Goal: Transaction & Acquisition: Purchase product/service

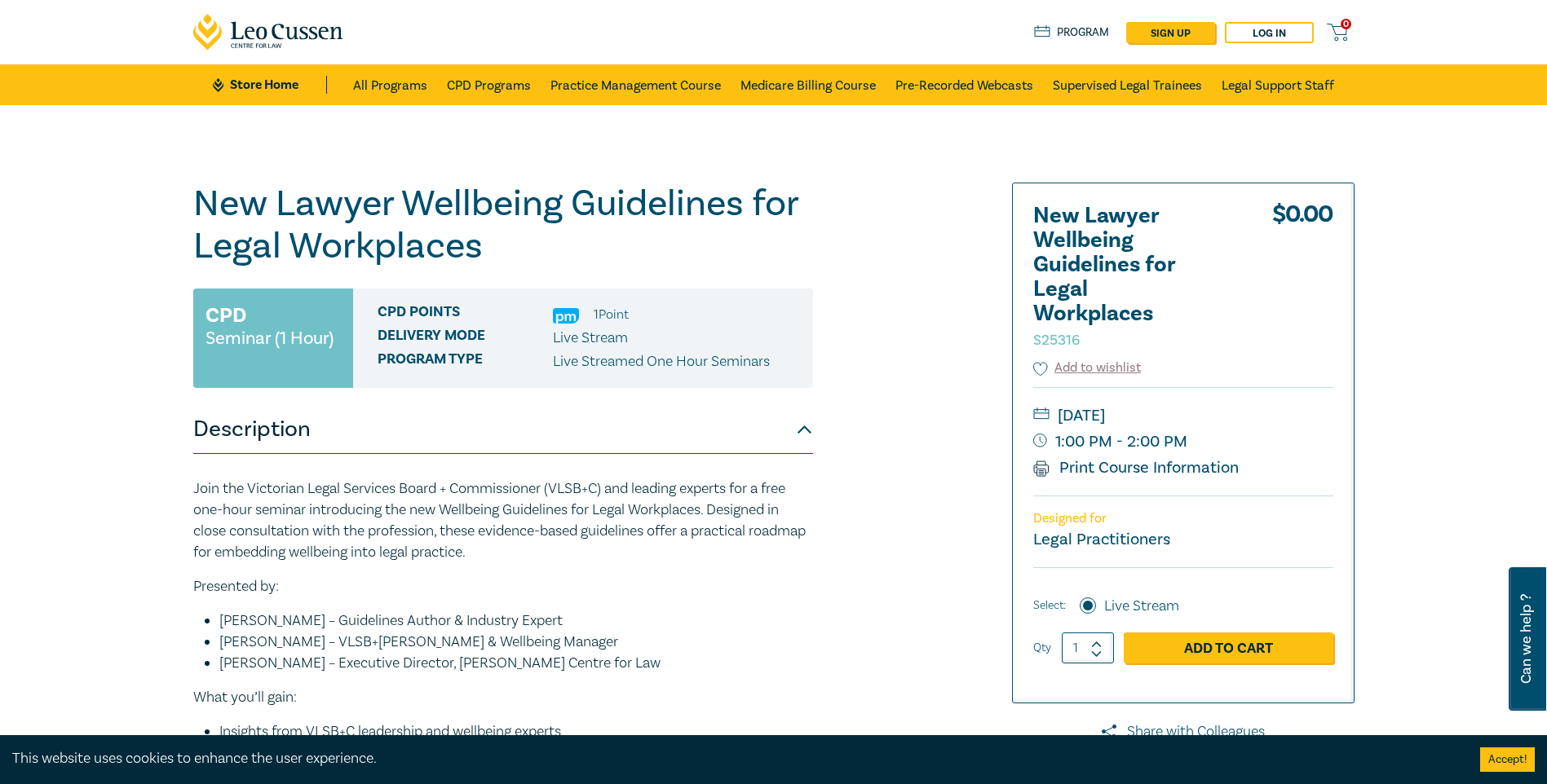
click at [816, 448] on div "New Lawyer Wellbeing Guidelines for Legal Workplaces S25316 CPD Seminar (1 Hour…" at bounding box center [576, 606] width 787 height 848
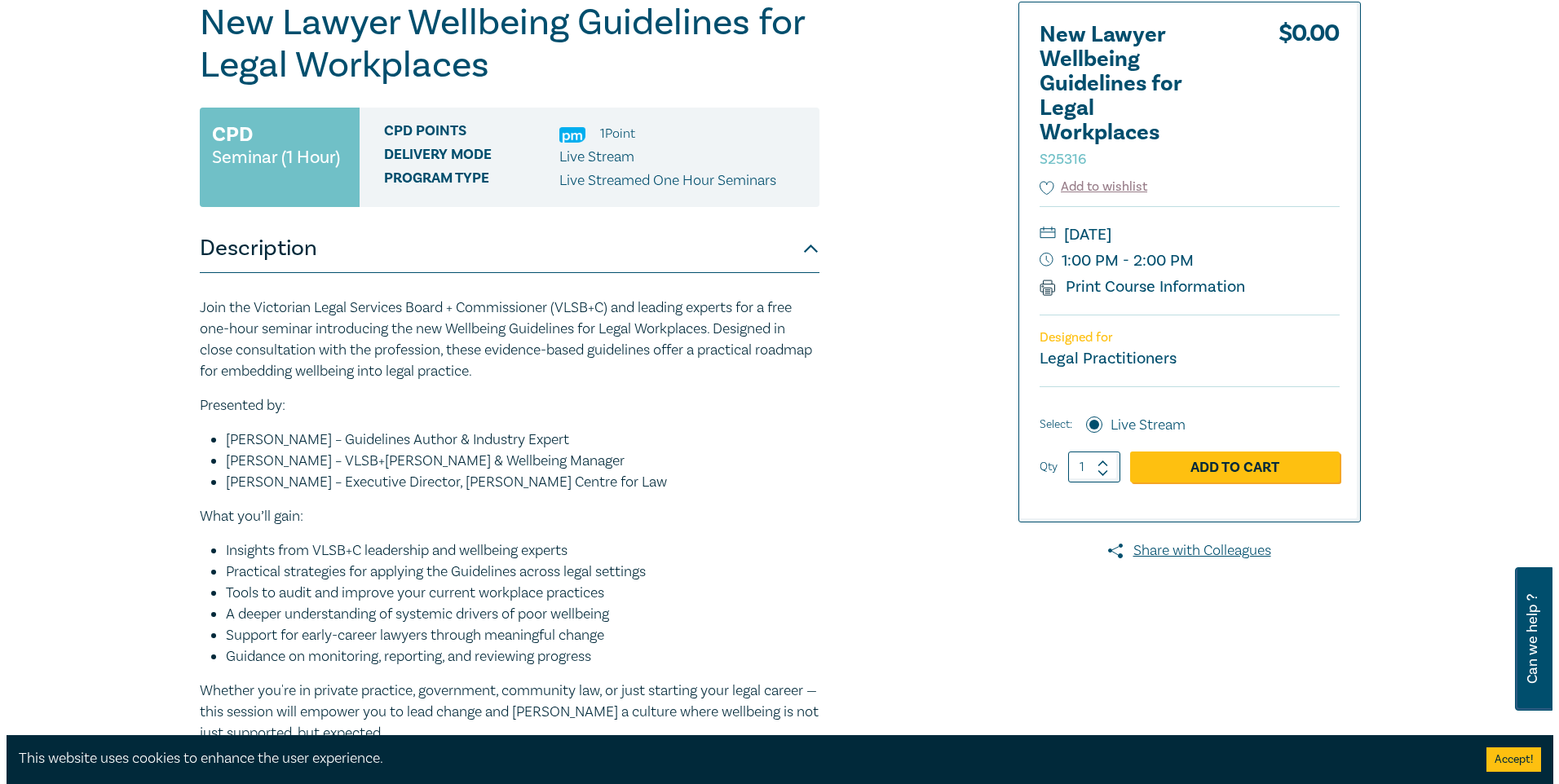
scroll to position [182, 0]
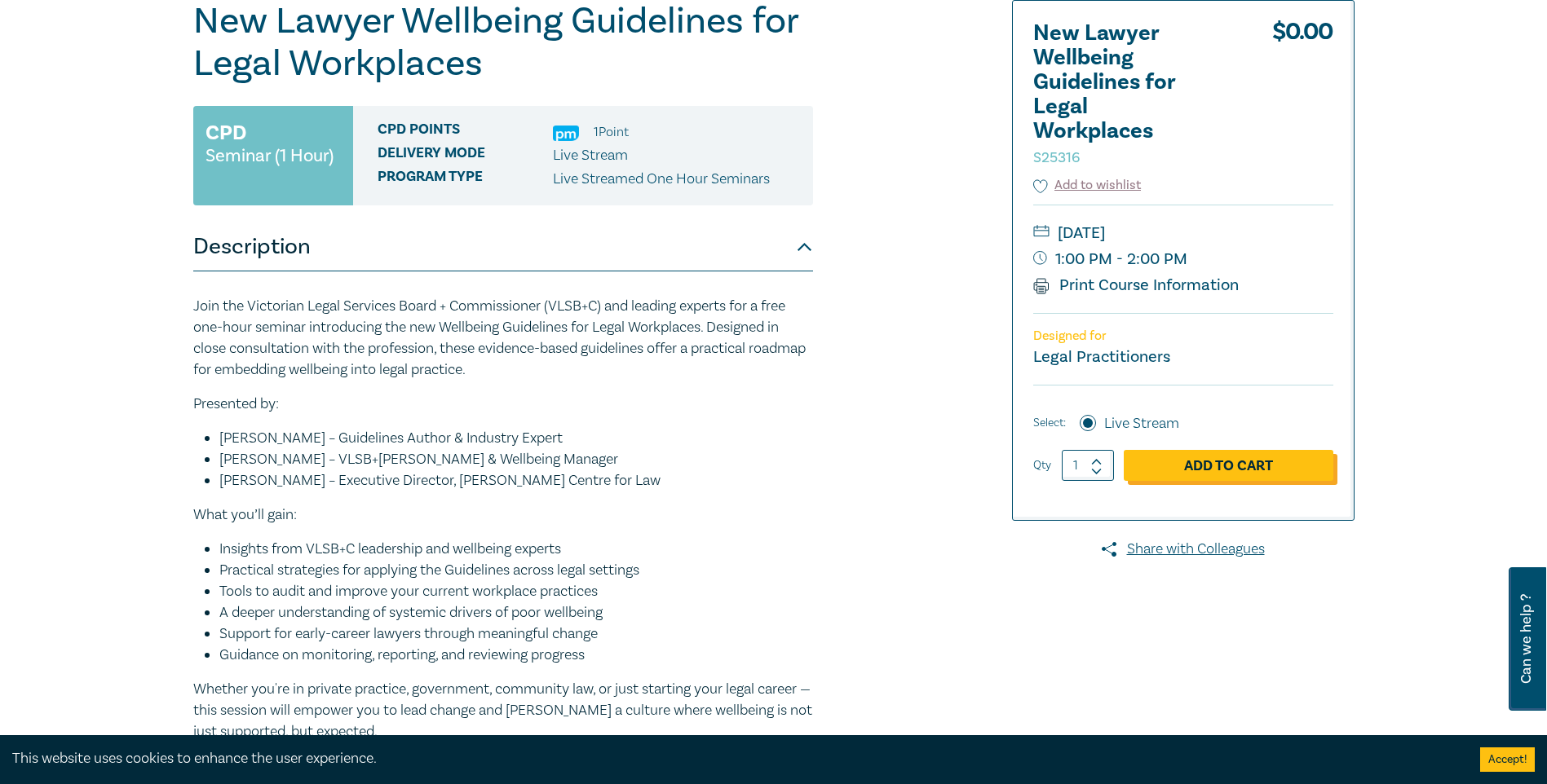
click at [1163, 465] on link "Add to Cart" at bounding box center [1229, 465] width 210 height 31
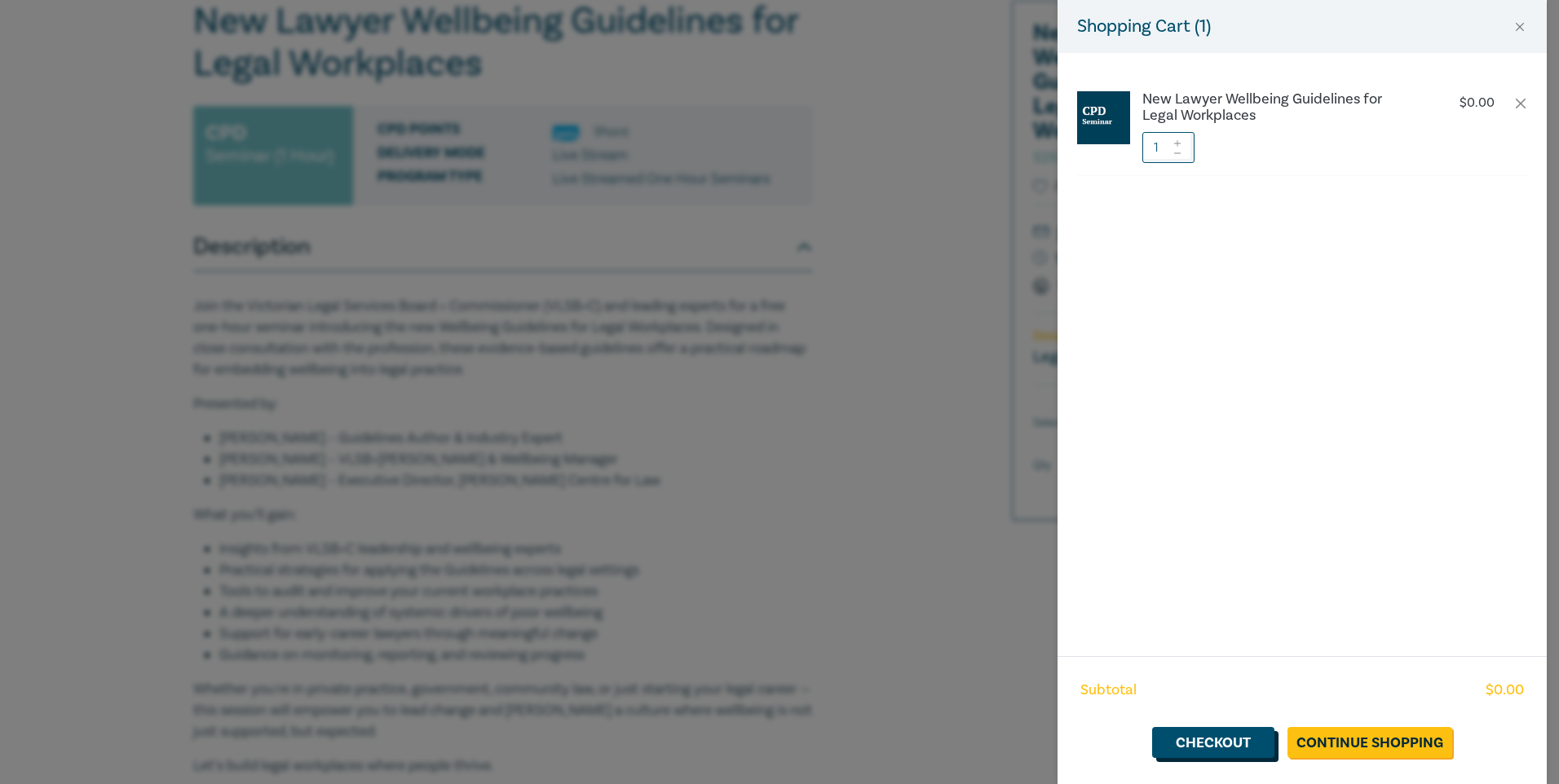
click at [1235, 735] on link "Checkout" at bounding box center [1213, 743] width 122 height 31
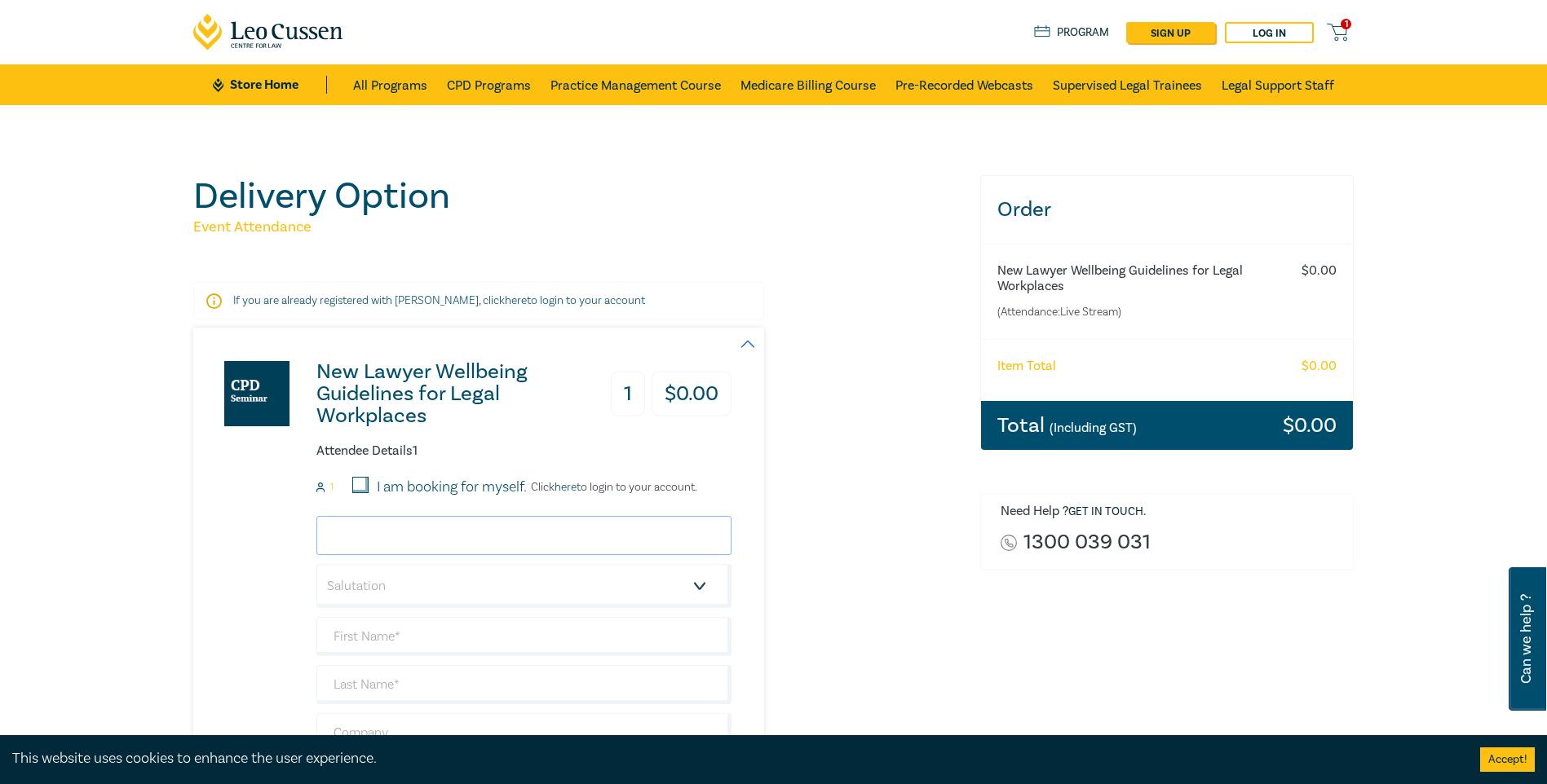
click at [537, 526] on input "email" at bounding box center [524, 536] width 415 height 40
type input "plindner@lsbc.vic.gov.au"
type input "[PERSON_NAME]"
click at [392, 487] on label "I am booking for myself." at bounding box center [451, 487] width 150 height 21
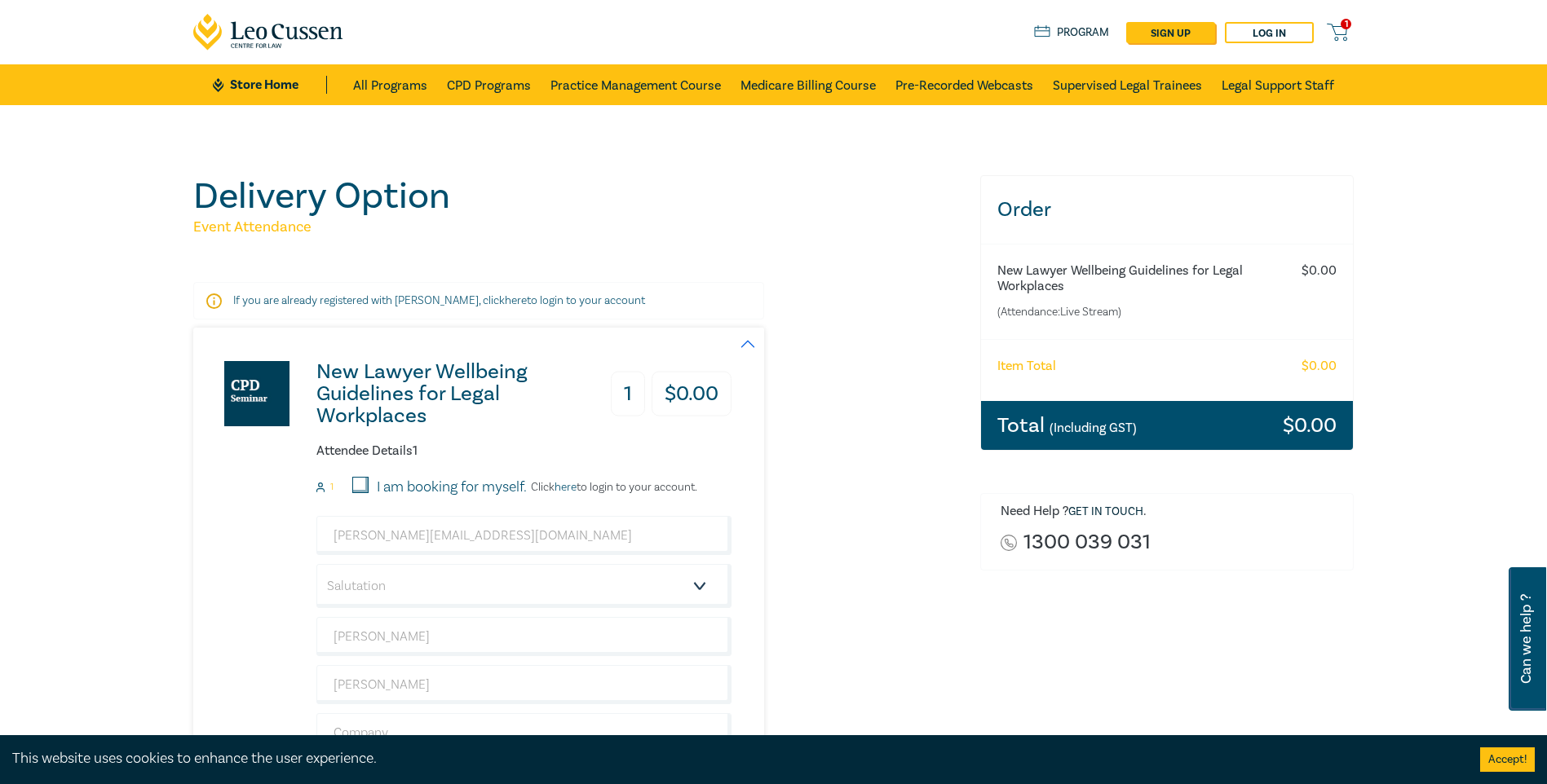
click at [369, 487] on input "I am booking for myself." at bounding box center [360, 485] width 16 height 16
checkbox input "true"
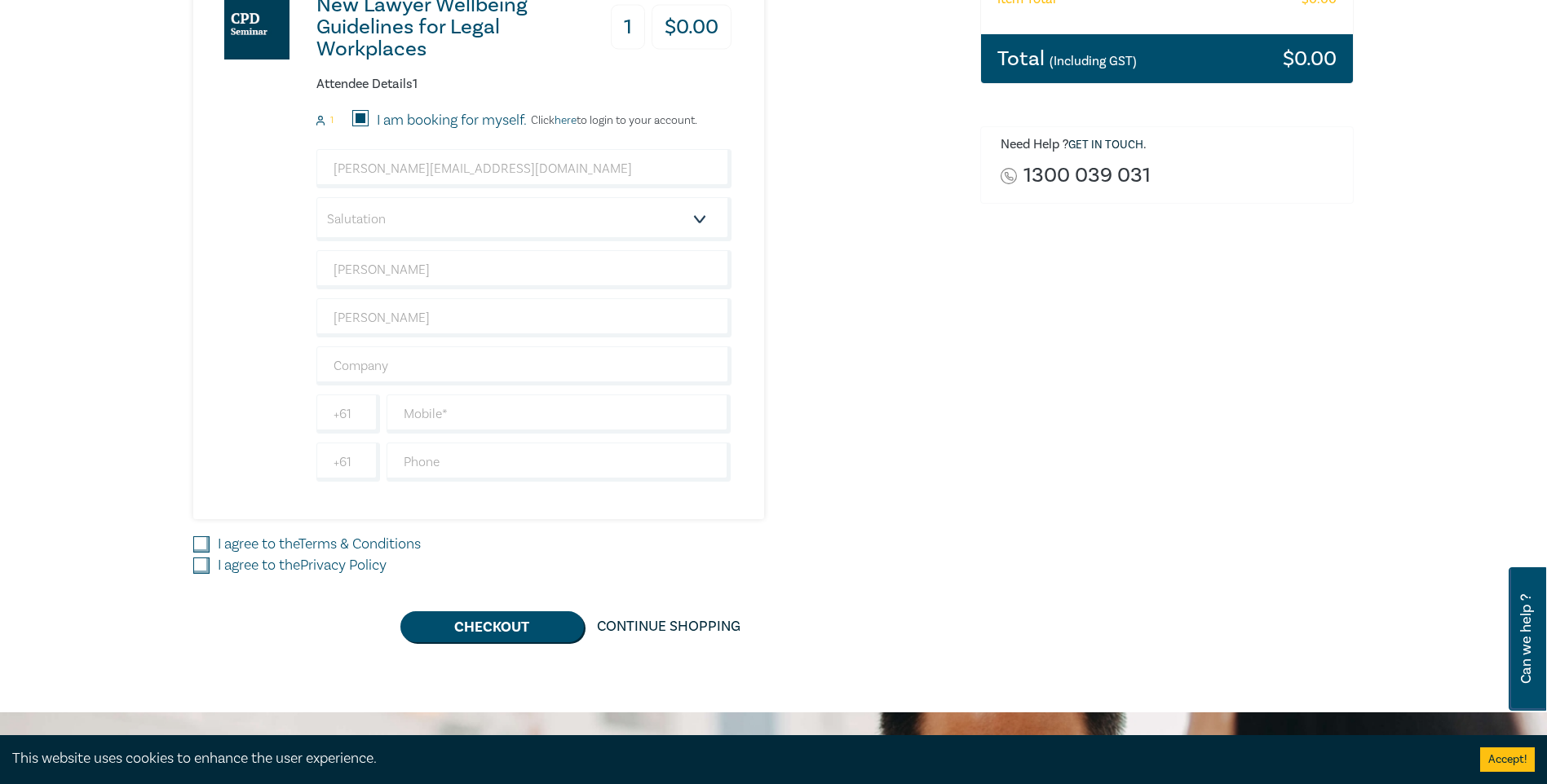
scroll to position [368, 0]
click at [297, 543] on label "I agree to the Terms & Conditions" at bounding box center [319, 543] width 203 height 21
click at [210, 543] on input "I agree to the Terms & Conditions" at bounding box center [201, 543] width 16 height 16
checkbox input "true"
click at [292, 558] on label "I agree to the Privacy Policy" at bounding box center [302, 565] width 169 height 21
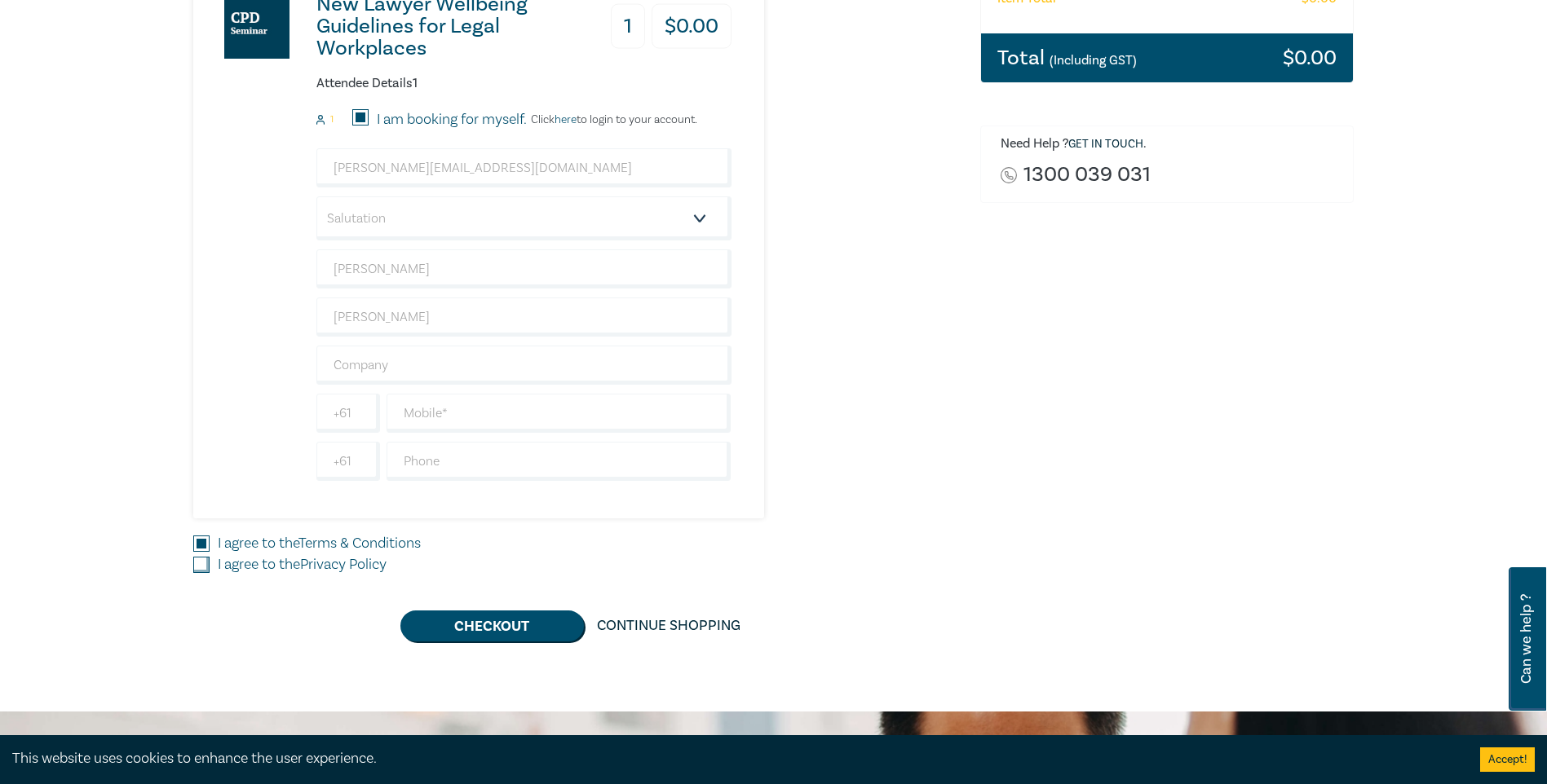
click at [210, 558] on input "I agree to the Privacy Policy" at bounding box center [201, 565] width 16 height 16
checkbox input "true"
click at [464, 633] on button "Checkout" at bounding box center [492, 626] width 183 height 31
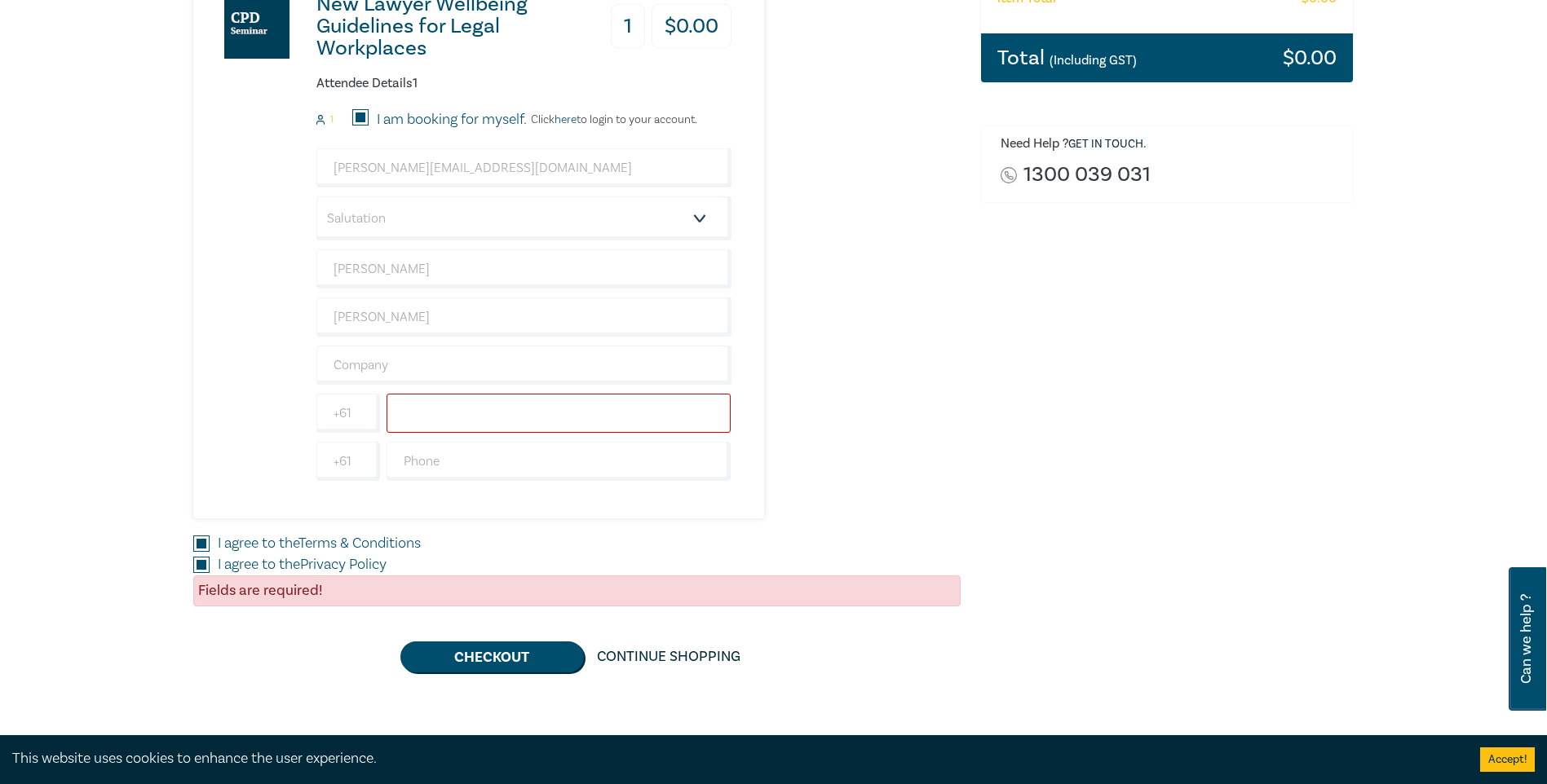
click at [427, 427] on input "text" at bounding box center [558, 413] width 345 height 40
click at [500, 407] on input "text" at bounding box center [558, 413] width 345 height 40
type input "0411358541"
type input "VLSB+C"
click at [494, 652] on button "Checkout" at bounding box center [492, 657] width 183 height 31
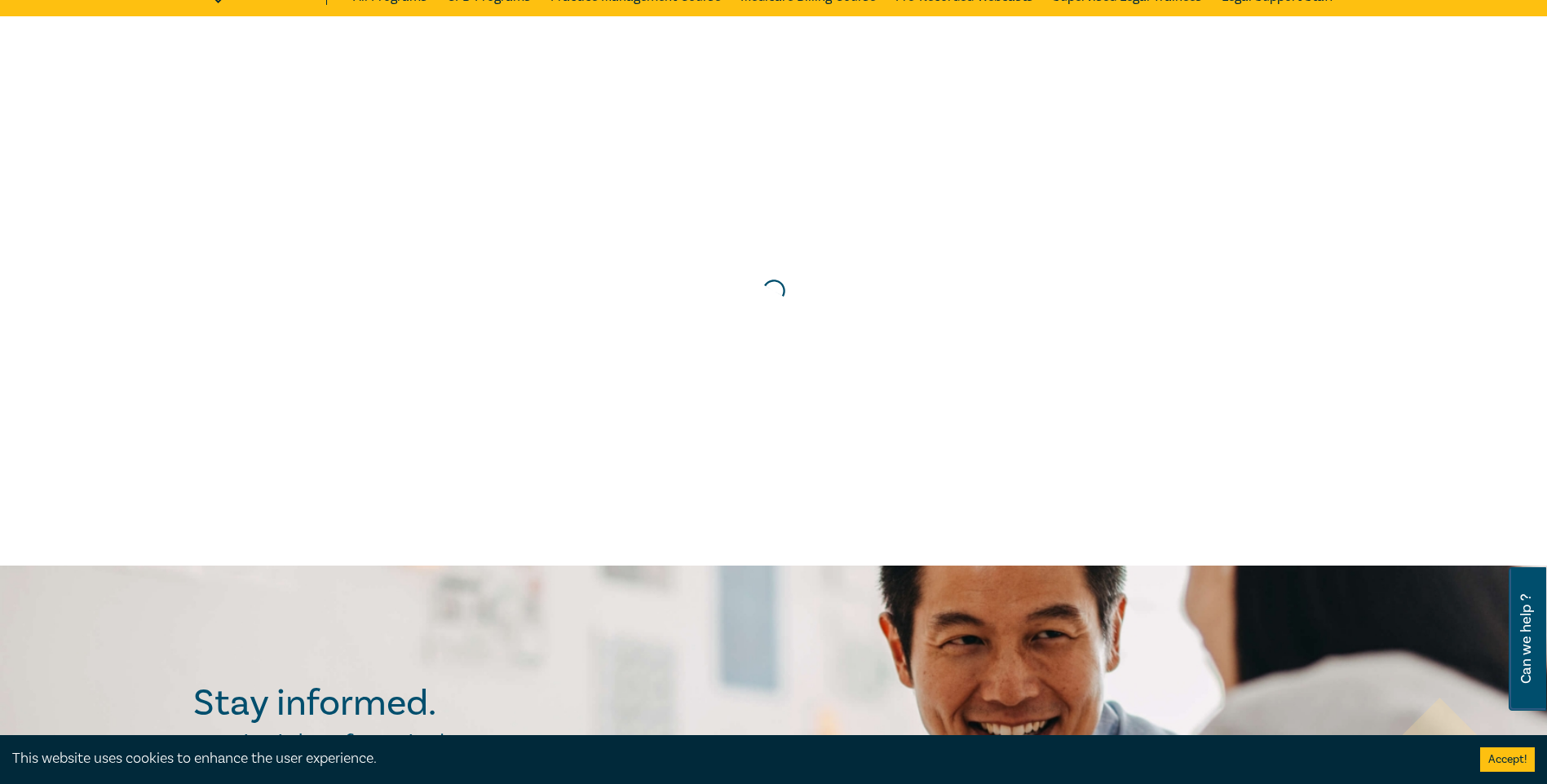
scroll to position [0, 0]
